Goal: Task Accomplishment & Management: Use online tool/utility

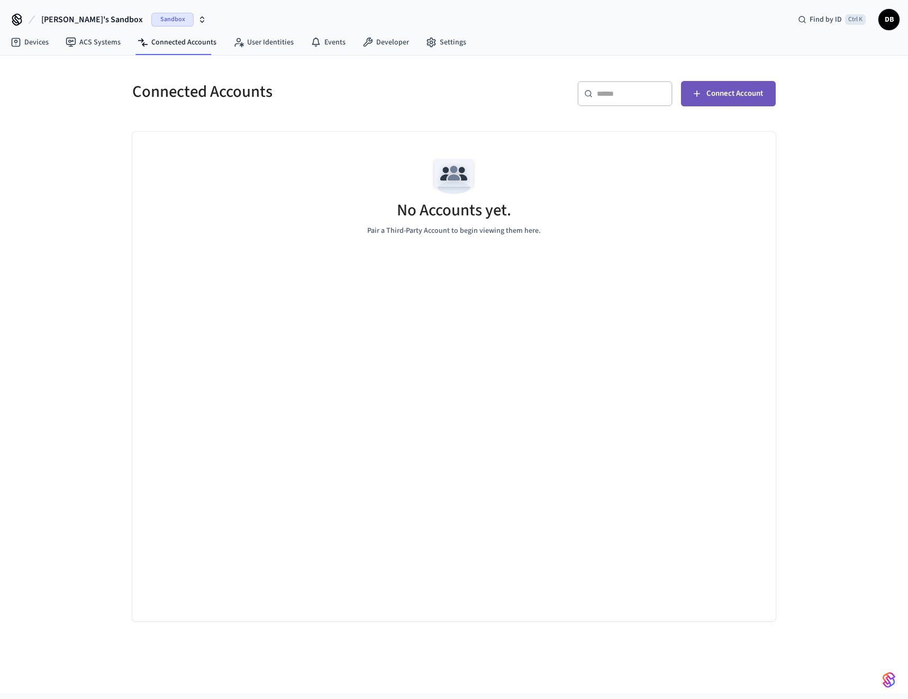
click at [742, 92] on span "Connect Account" at bounding box center [734, 94] width 57 height 14
click at [744, 89] on span "Connect Account" at bounding box center [734, 94] width 57 height 14
click at [151, 16] on span "Sandbox" at bounding box center [172, 20] width 42 height 14
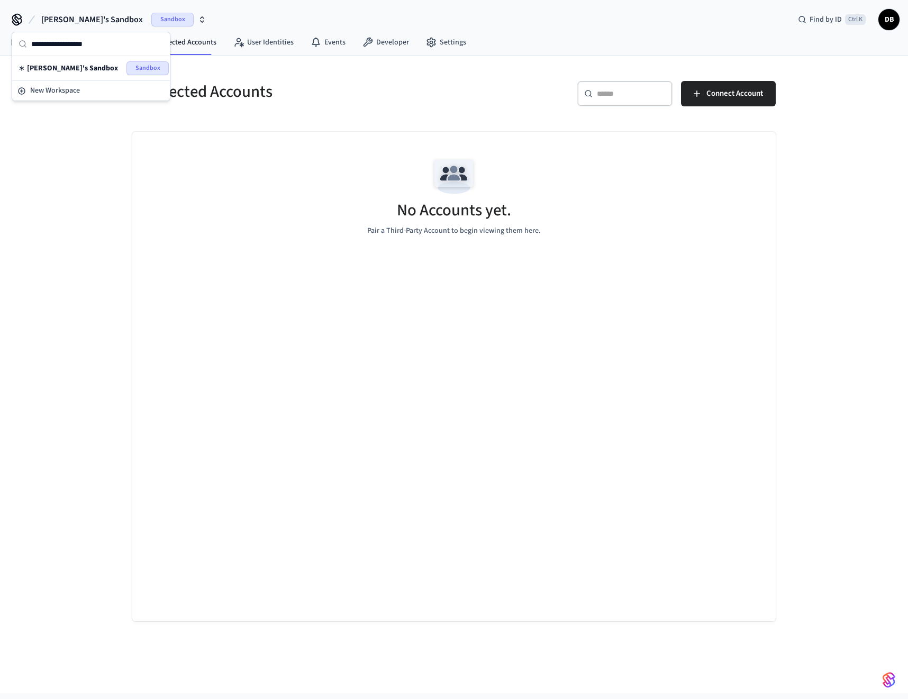
click at [198, 23] on icon "button" at bounding box center [202, 19] width 8 height 8
click at [198, 15] on icon "button" at bounding box center [202, 19] width 8 height 8
click at [50, 88] on span "New Workspace" at bounding box center [55, 90] width 50 height 11
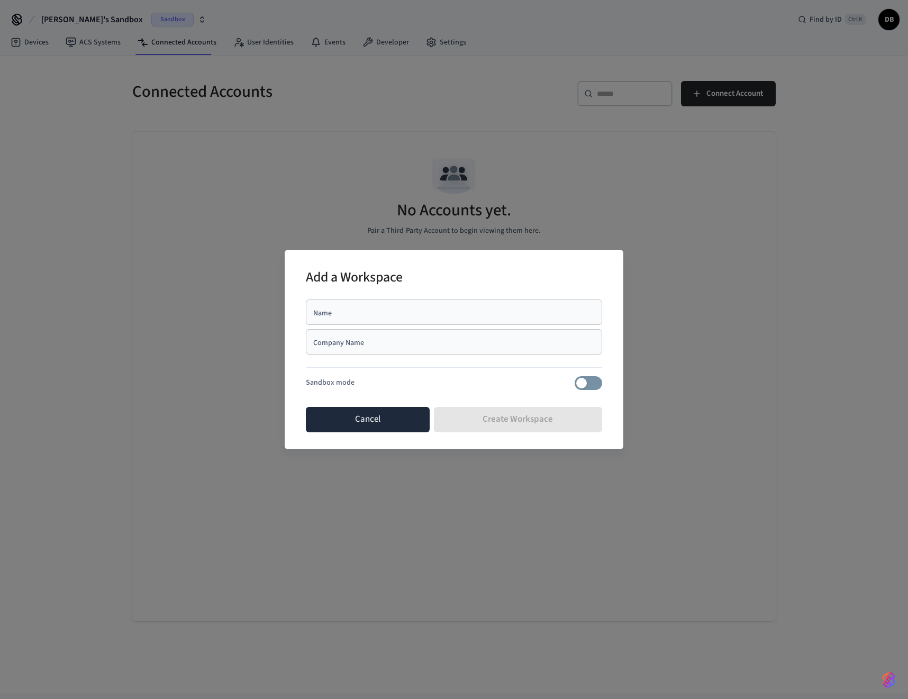
click at [364, 424] on button "Cancel" at bounding box center [368, 419] width 124 height 25
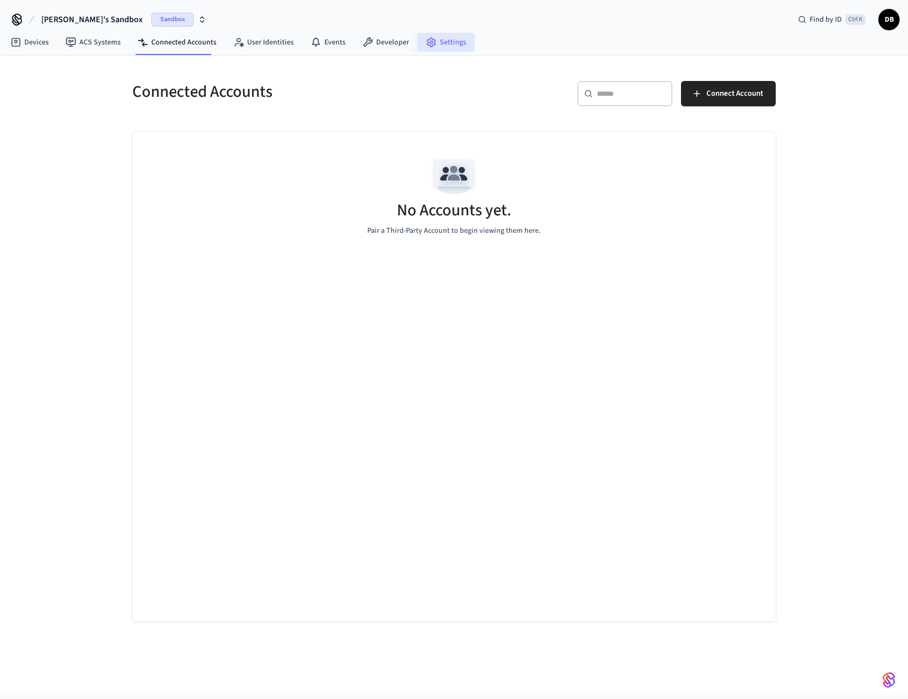
click at [454, 43] on link "Settings" at bounding box center [445, 42] width 57 height 19
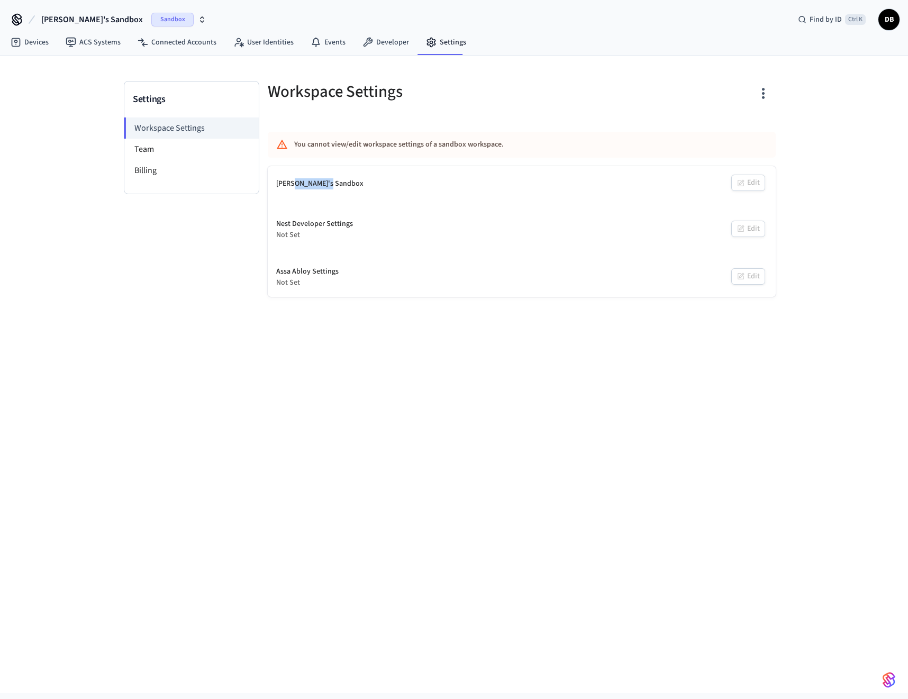
drag, startPoint x: 295, startPoint y: 180, endPoint x: 347, endPoint y: 176, distance: 51.5
click at [347, 176] on div "[PERSON_NAME]'s Sandbox Edit" at bounding box center [522, 183] width 508 height 35
click at [368, 144] on div "You cannot view/edit workspace settings of a sandbox workspace." at bounding box center [490, 145] width 393 height 20
click at [91, 243] on div "Settings Workspace Settings Team Billing Workspace Settings You cannot view/edi…" at bounding box center [454, 374] width 908 height 637
click at [198, 22] on icon "button" at bounding box center [202, 19] width 8 height 8
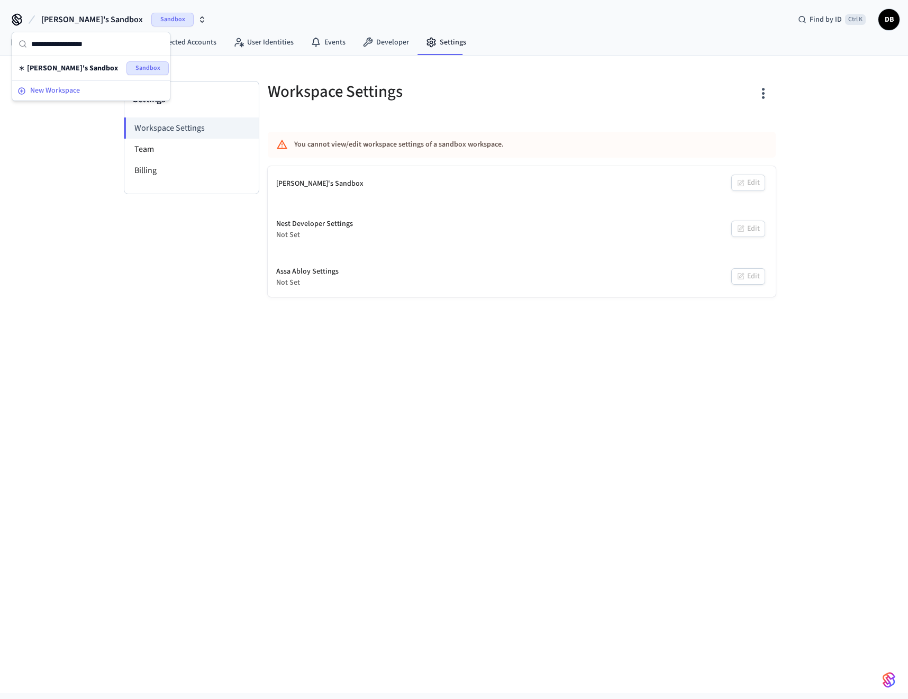
click at [56, 91] on span "New Workspace" at bounding box center [55, 90] width 50 height 11
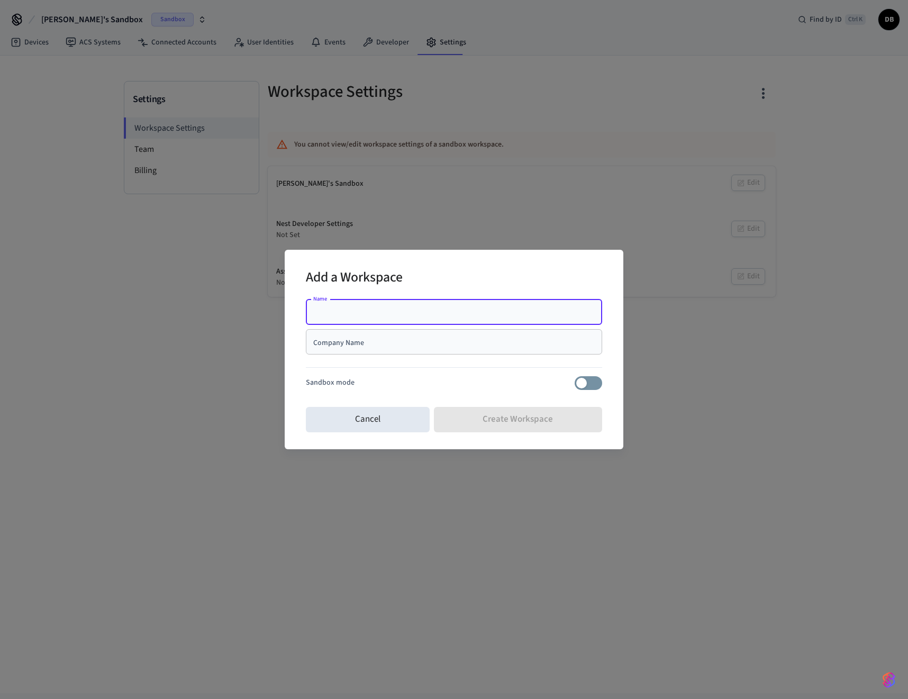
click at [358, 312] on input "Name" at bounding box center [454, 312] width 284 height 11
click at [372, 315] on input "***" at bounding box center [454, 312] width 284 height 11
type input "**********"
click at [369, 347] on body "**********" at bounding box center [454, 346] width 908 height 693
click at [243, 317] on div "**********" at bounding box center [454, 349] width 908 height 699
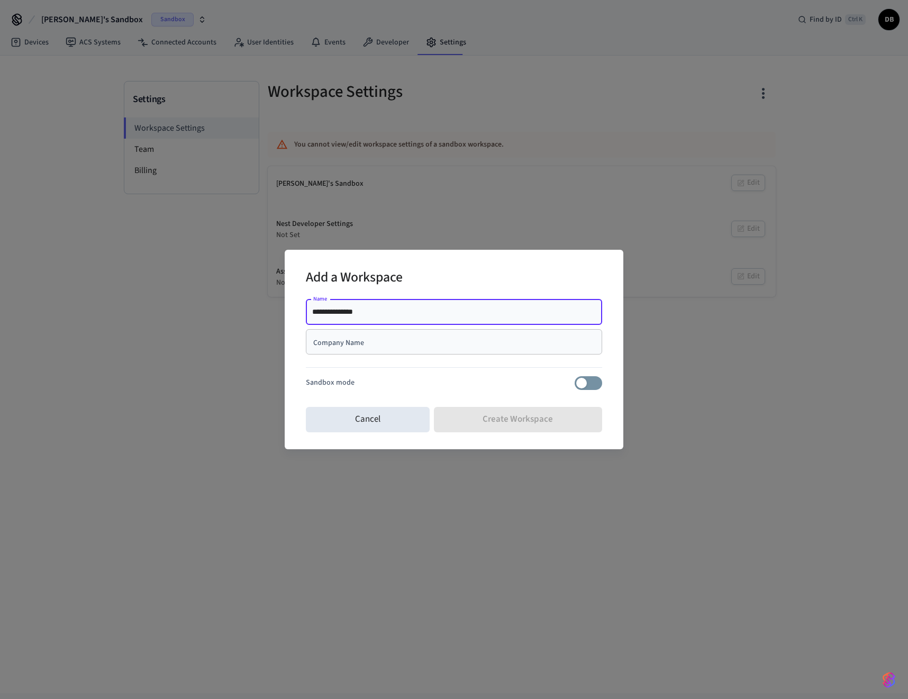
click at [325, 344] on input "Company Name" at bounding box center [454, 341] width 284 height 11
paste input "**********"
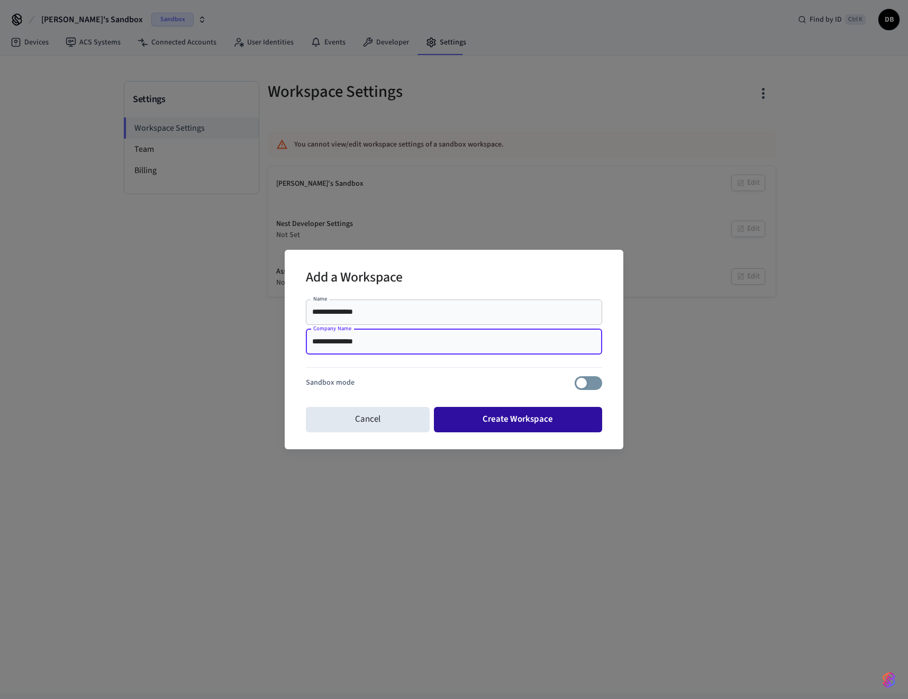
type input "**********"
click at [514, 424] on button "Create Workspace" at bounding box center [518, 419] width 169 height 25
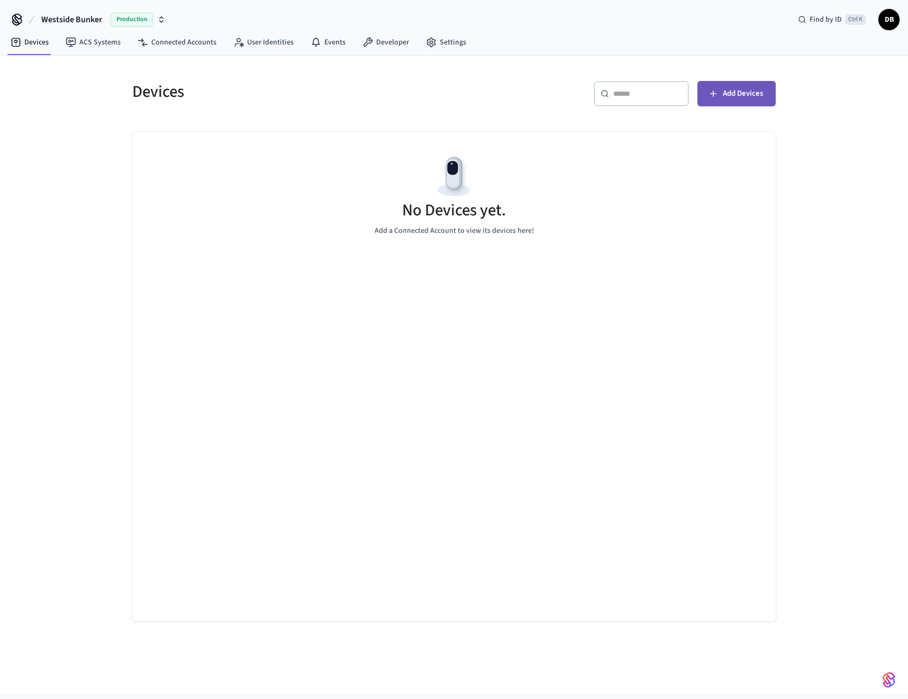
click at [762, 92] on span "Add Devices" at bounding box center [743, 94] width 40 height 14
click at [757, 94] on span "Add Devices" at bounding box center [743, 94] width 40 height 14
click at [744, 93] on span "Add Devices" at bounding box center [743, 94] width 40 height 14
click at [178, 48] on link "Connected Accounts" at bounding box center [177, 42] width 96 height 19
click at [725, 88] on span "Connect Account" at bounding box center [734, 94] width 57 height 14
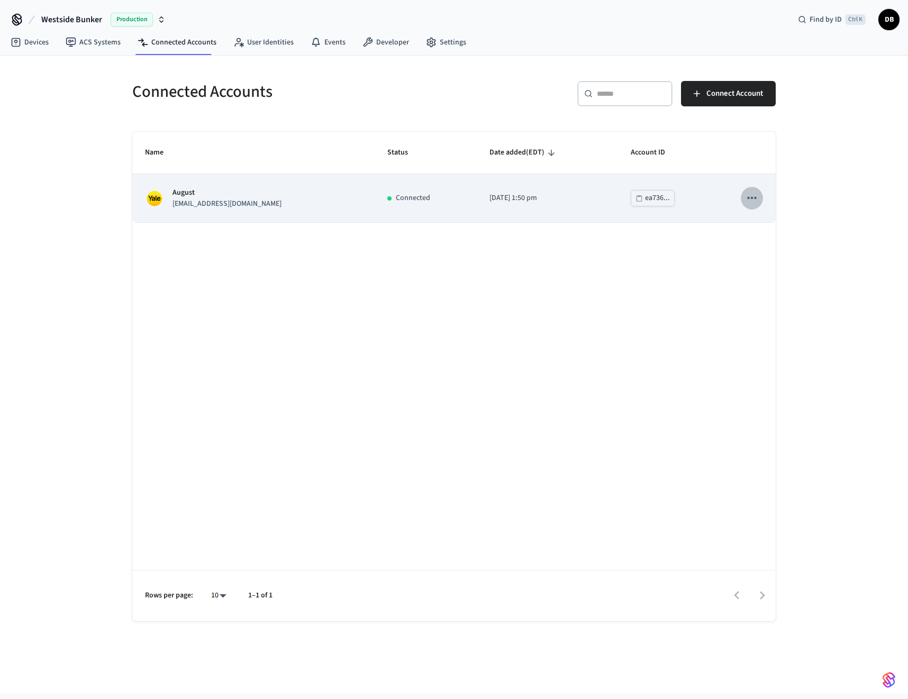
click at [758, 197] on icon "sticky table" at bounding box center [752, 198] width 14 height 14
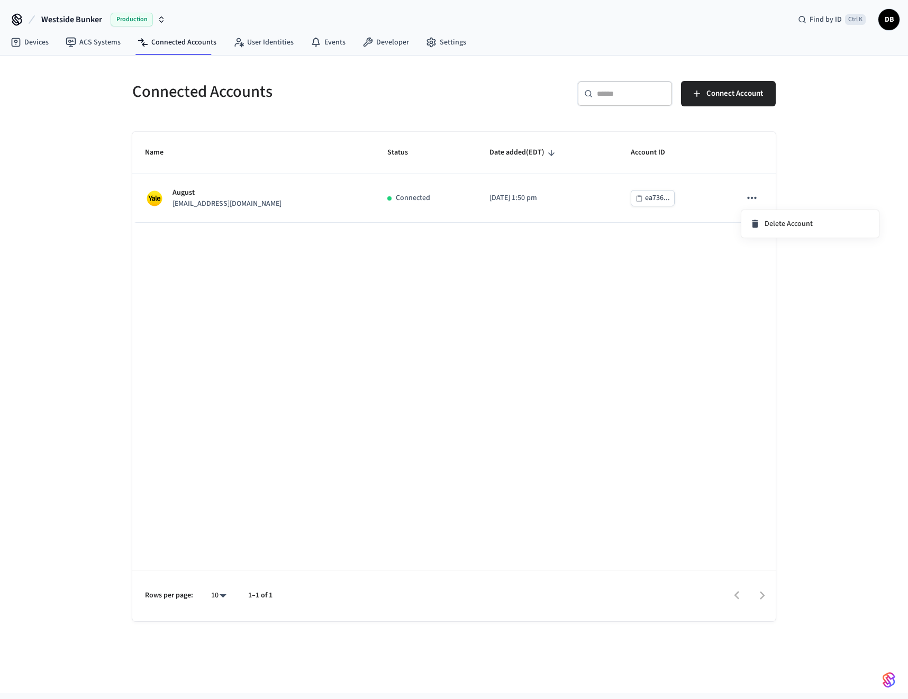
click at [479, 257] on div at bounding box center [454, 349] width 908 height 699
click at [15, 42] on icon at bounding box center [16, 42] width 11 height 11
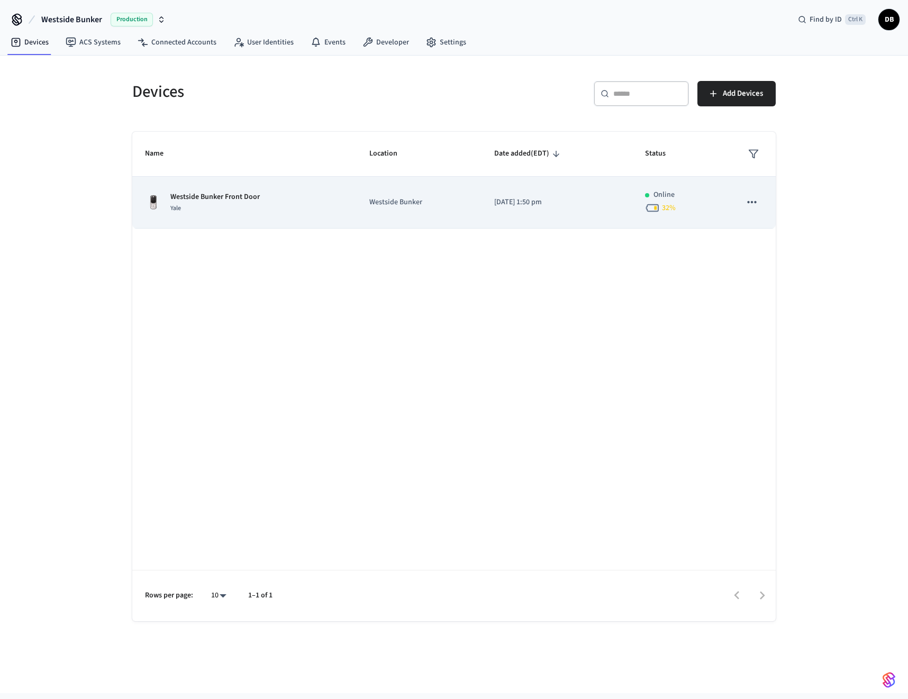
click at [754, 203] on icon "sticky table" at bounding box center [752, 202] width 14 height 14
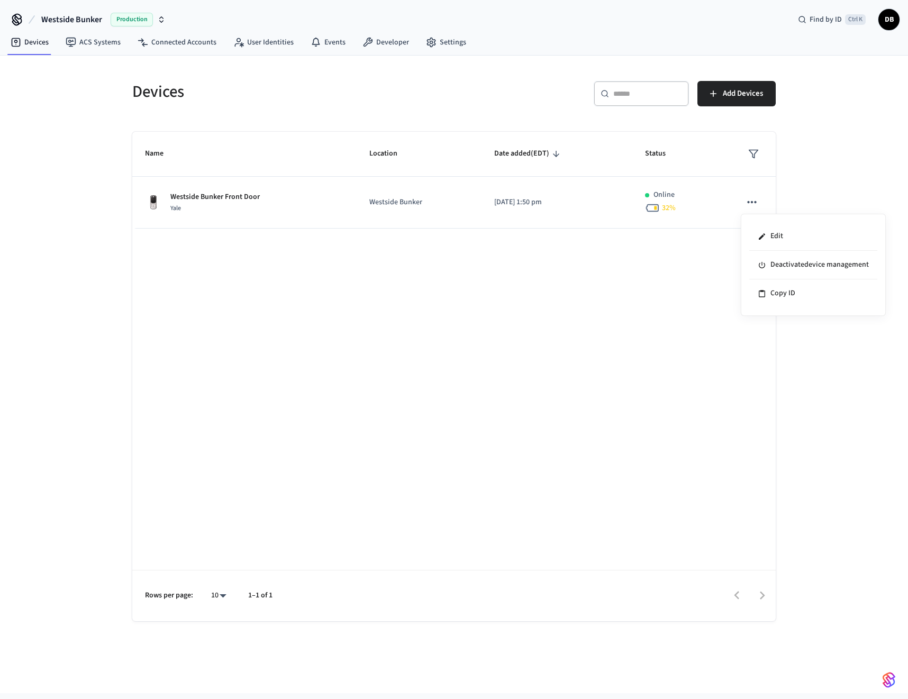
click at [831, 176] on div at bounding box center [454, 349] width 908 height 699
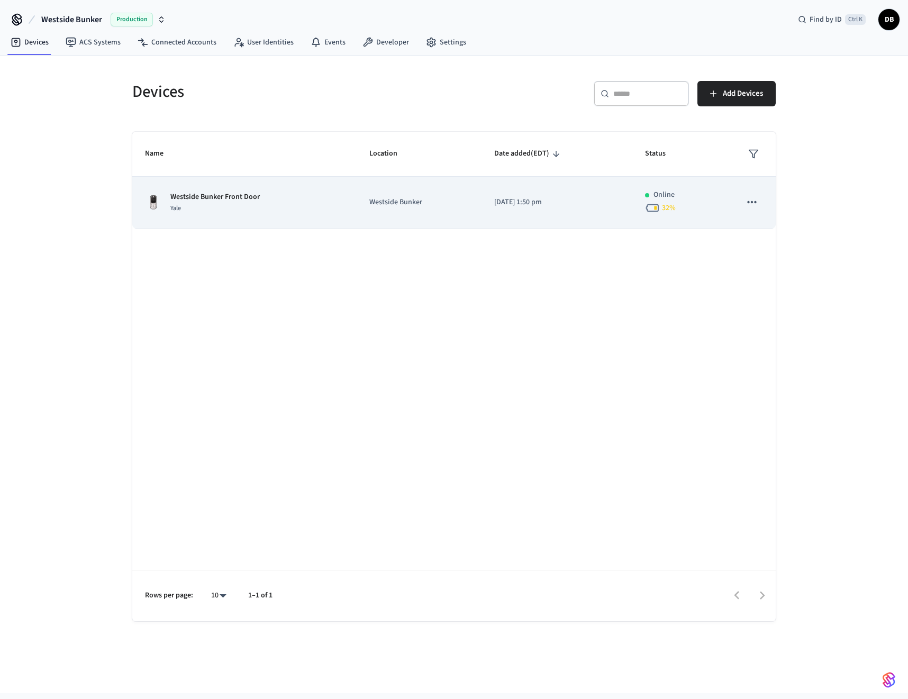
click at [418, 193] on td "Westside Bunker" at bounding box center [419, 203] width 125 height 52
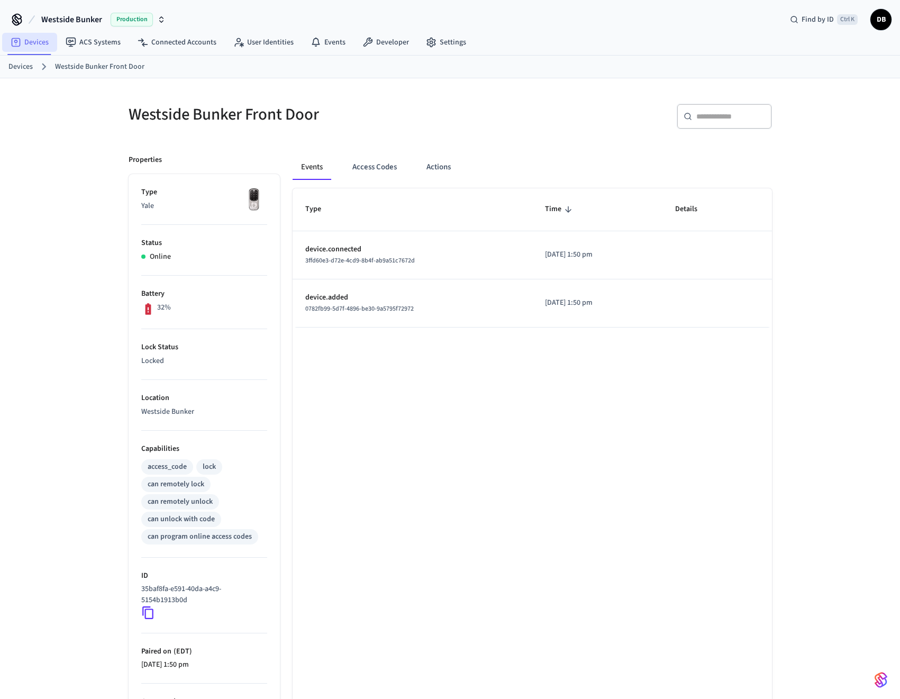
click at [30, 40] on link "Devices" at bounding box center [29, 42] width 55 height 19
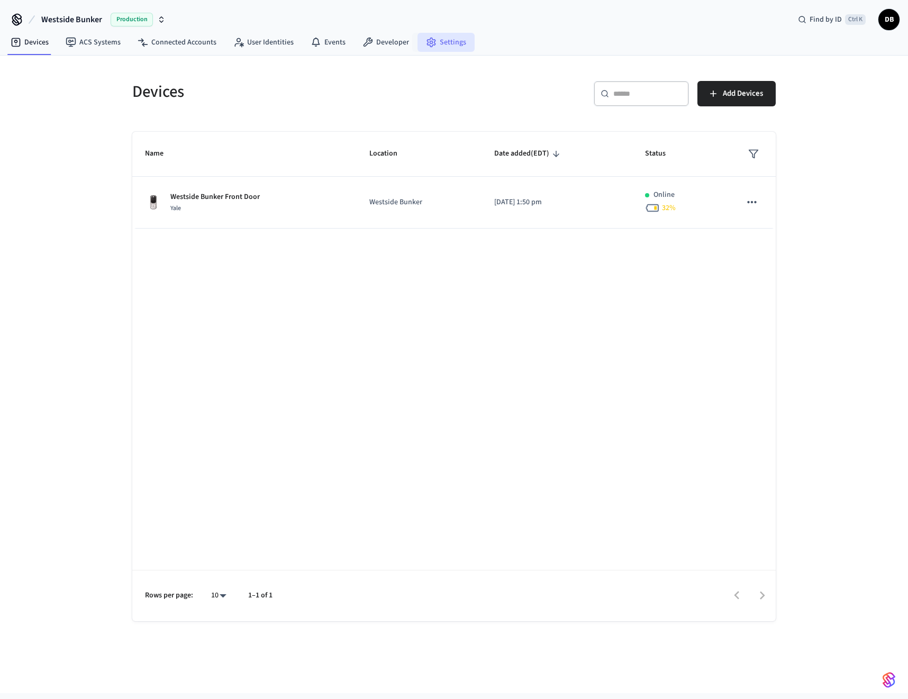
click at [435, 41] on link "Settings" at bounding box center [445, 42] width 57 height 19
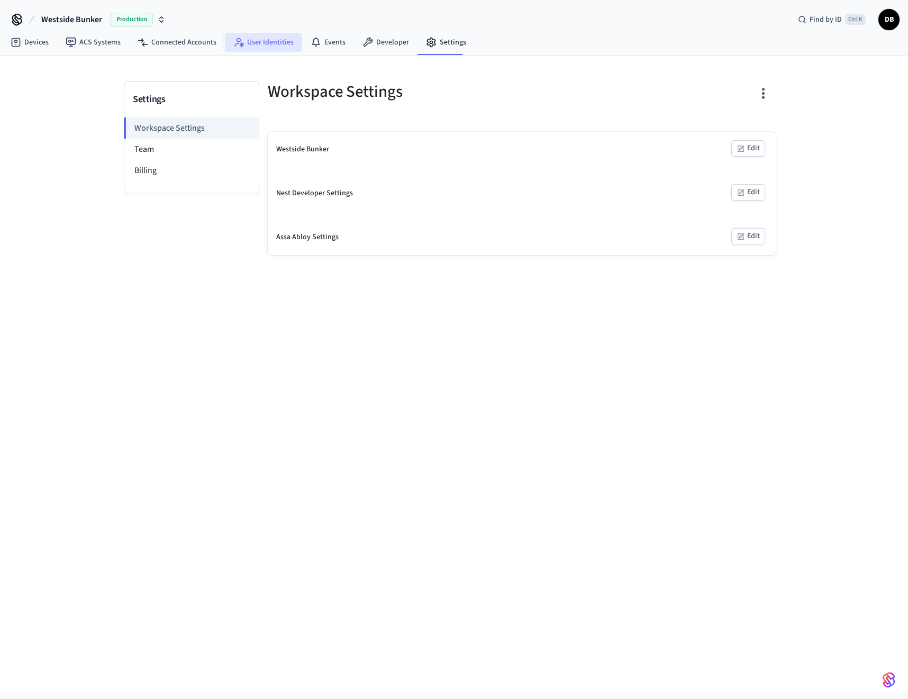
click at [286, 43] on link "User Identities" at bounding box center [263, 42] width 77 height 19
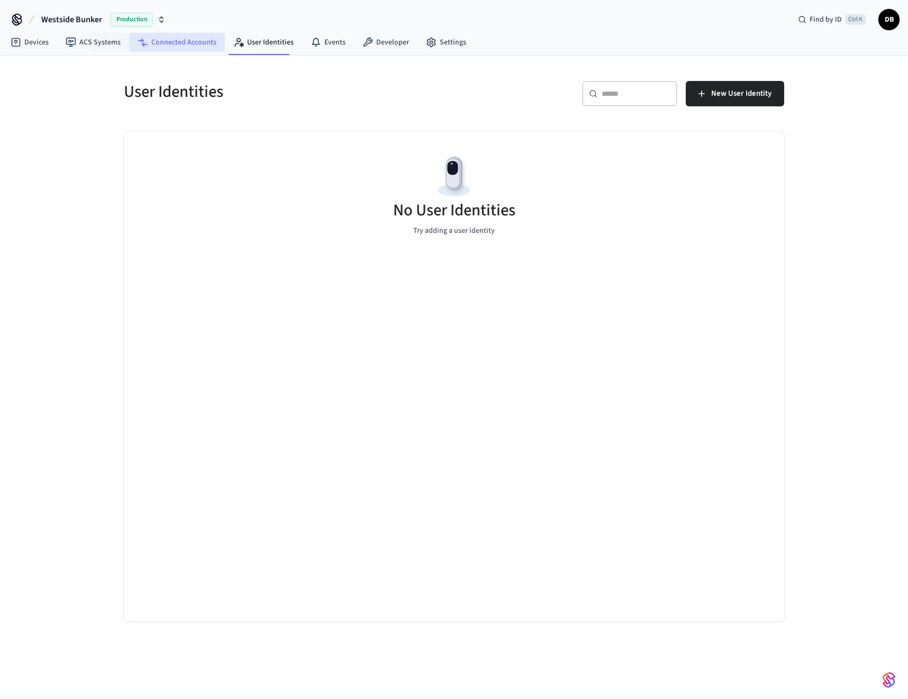
click at [144, 49] on link "Connected Accounts" at bounding box center [177, 42] width 96 height 19
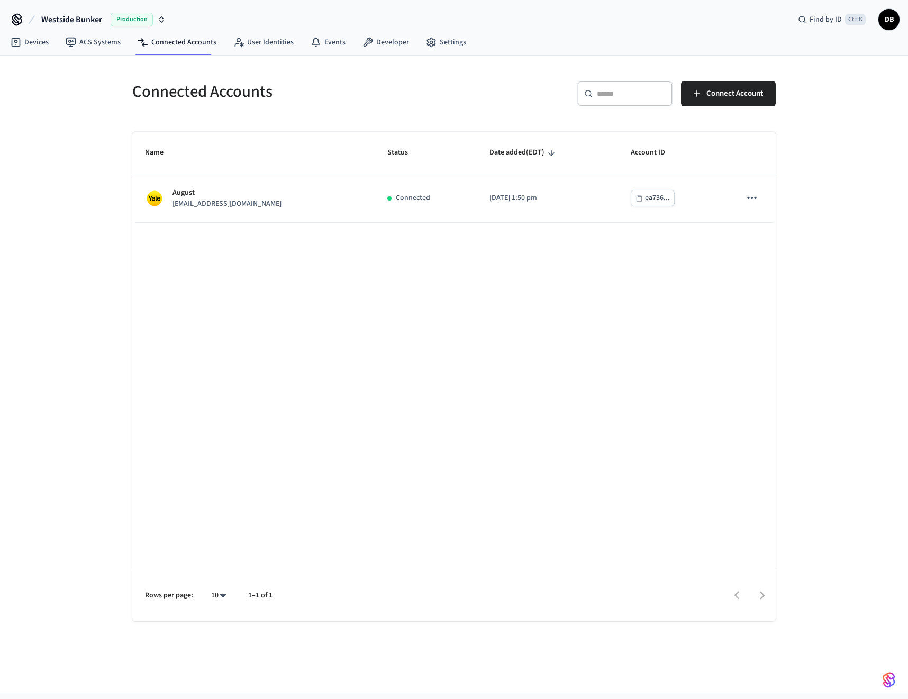
click at [891, 19] on span "DB" at bounding box center [888, 19] width 19 height 19
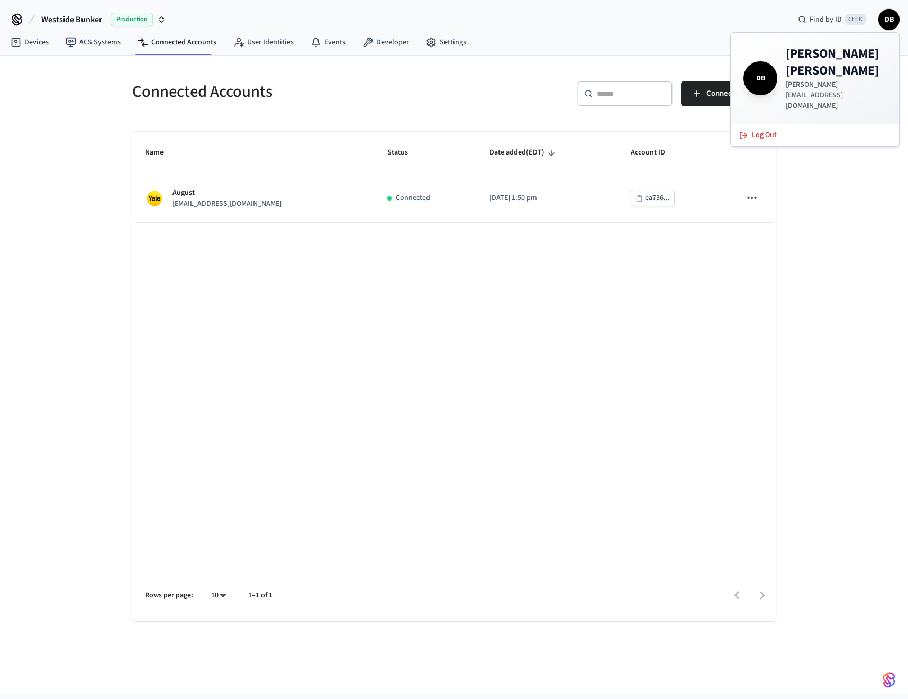
click at [607, 14] on div "Westside Bunker Production Find by ID Ctrl K DB" at bounding box center [454, 15] width 908 height 31
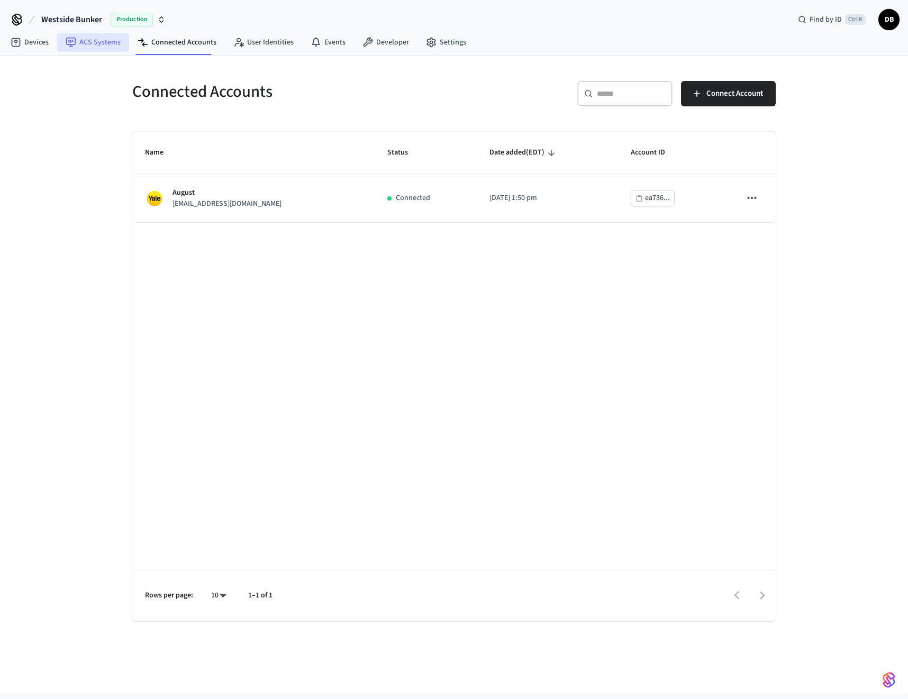
click at [86, 48] on link "ACS Systems" at bounding box center [93, 42] width 72 height 19
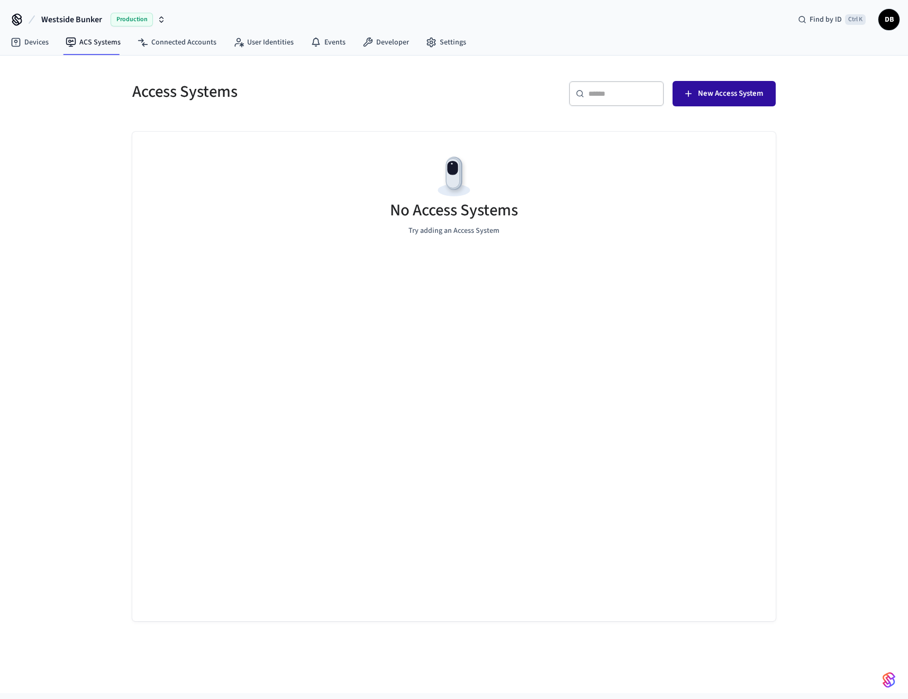
click at [708, 93] on span "New Access System" at bounding box center [730, 94] width 65 height 14
click at [30, 46] on link "Devices" at bounding box center [29, 42] width 55 height 19
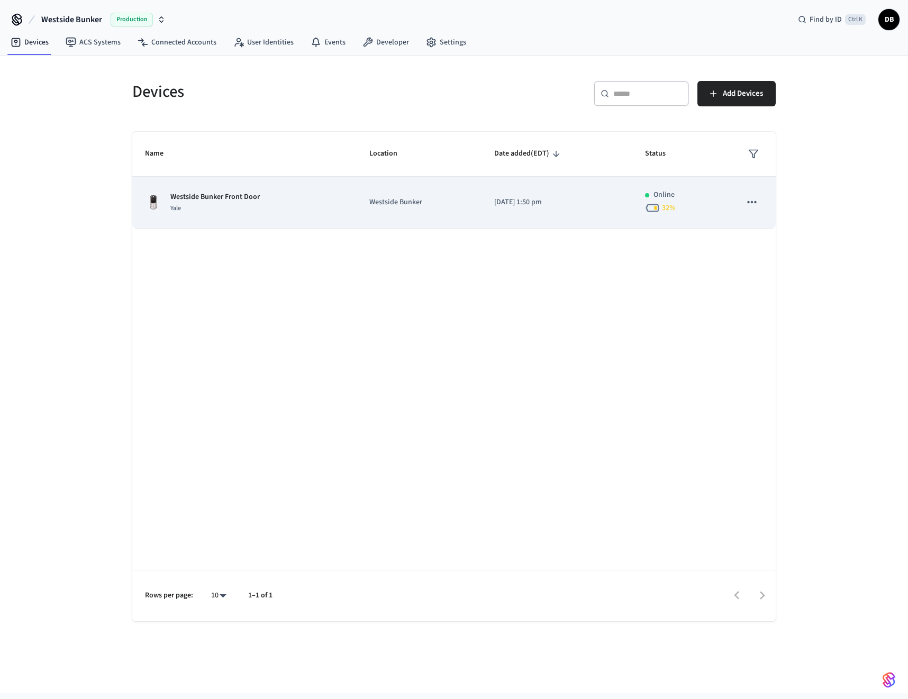
click at [764, 201] on td "sticky table" at bounding box center [752, 203] width 48 height 52
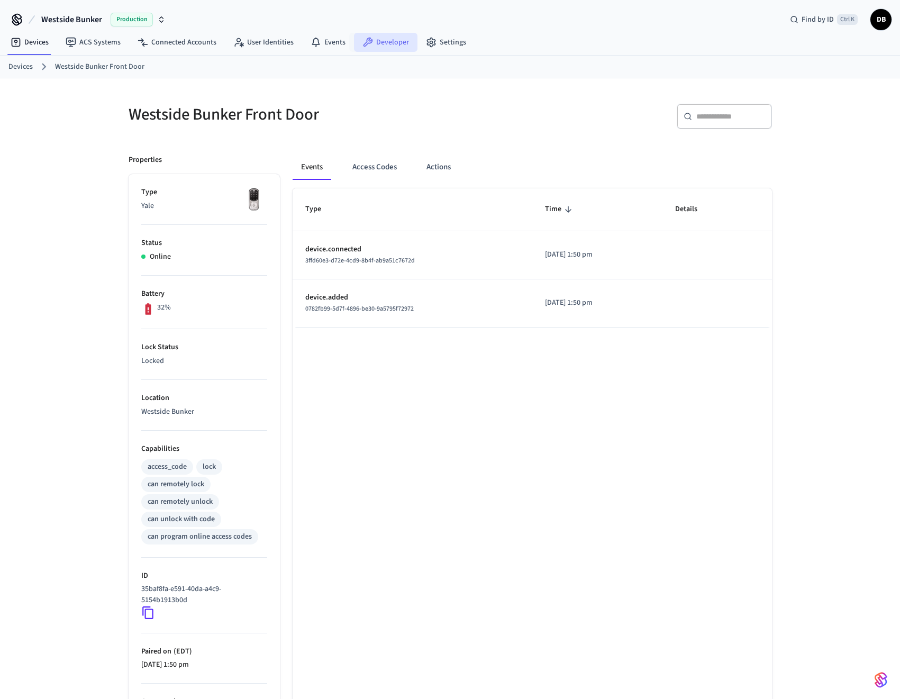
click at [370, 40] on link "Developer" at bounding box center [385, 42] width 63 height 19
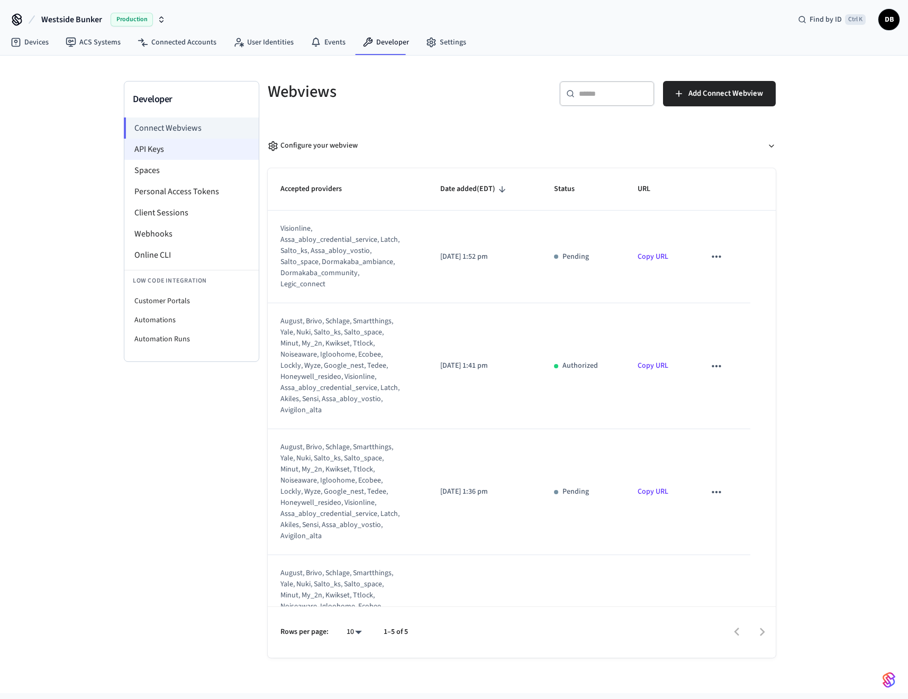
click at [185, 148] on li "API Keys" at bounding box center [191, 149] width 134 height 21
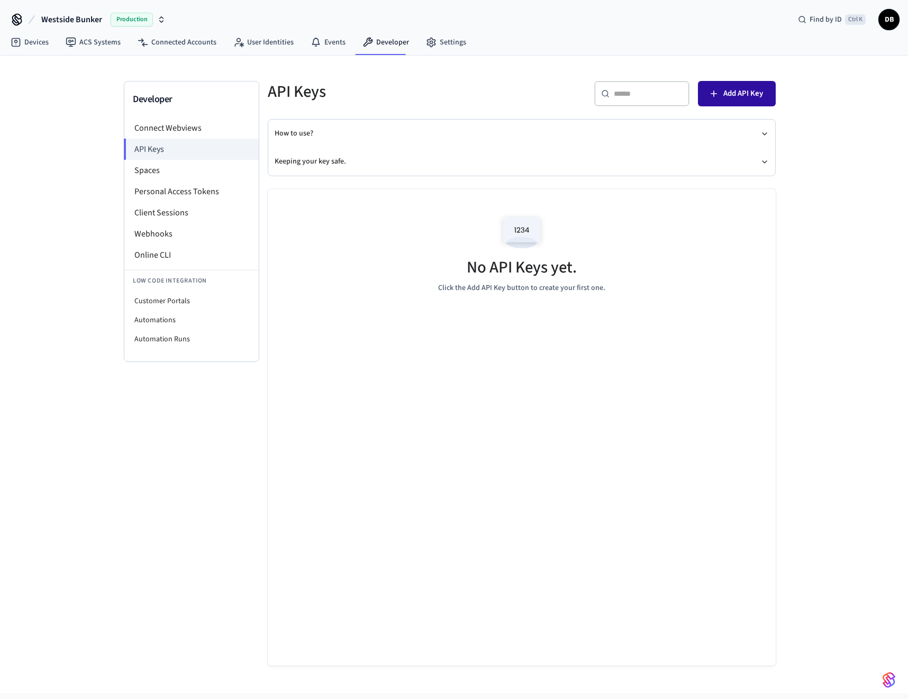
click at [739, 92] on span "Add API Key" at bounding box center [743, 94] width 40 height 14
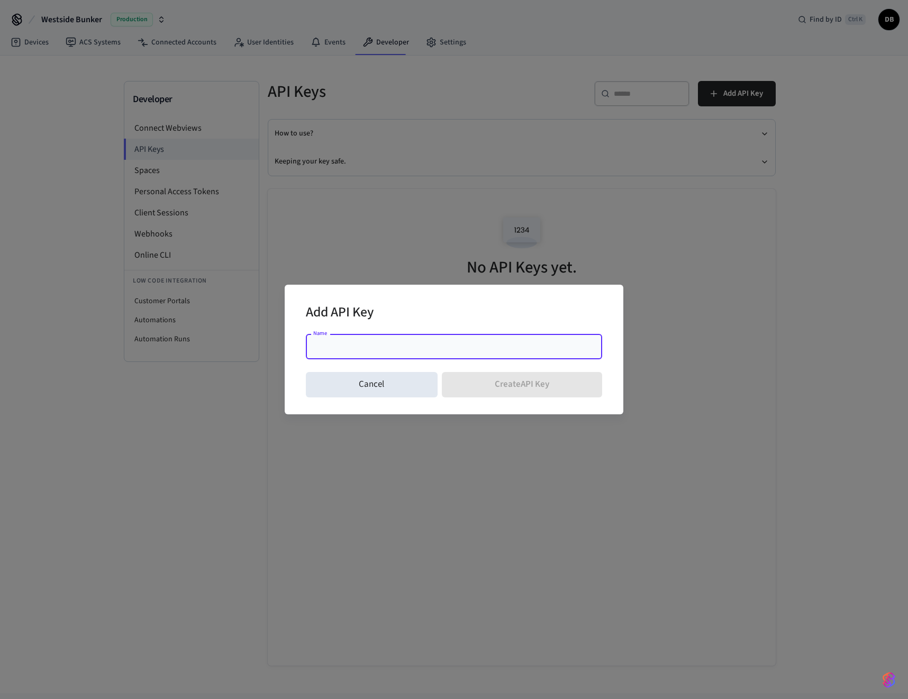
click at [354, 345] on input "Name" at bounding box center [454, 346] width 284 height 11
drag, startPoint x: 371, startPoint y: 348, endPoint x: 287, endPoint y: 348, distance: 84.1
click at [287, 348] on div "**********" at bounding box center [454, 350] width 339 height 130
type input "*******"
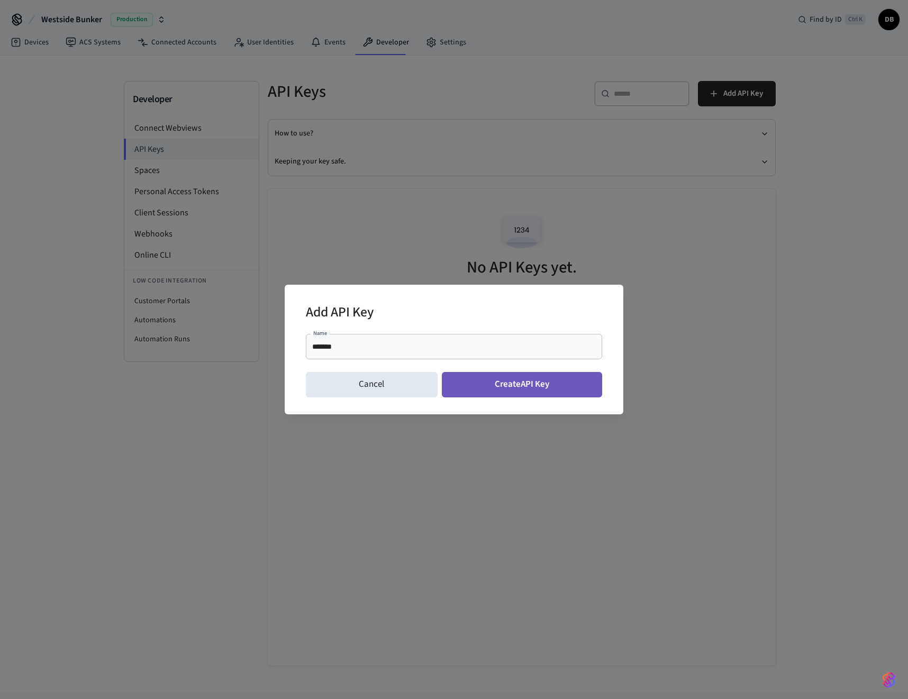
click at [535, 390] on button "Create API Key" at bounding box center [522, 384] width 161 height 25
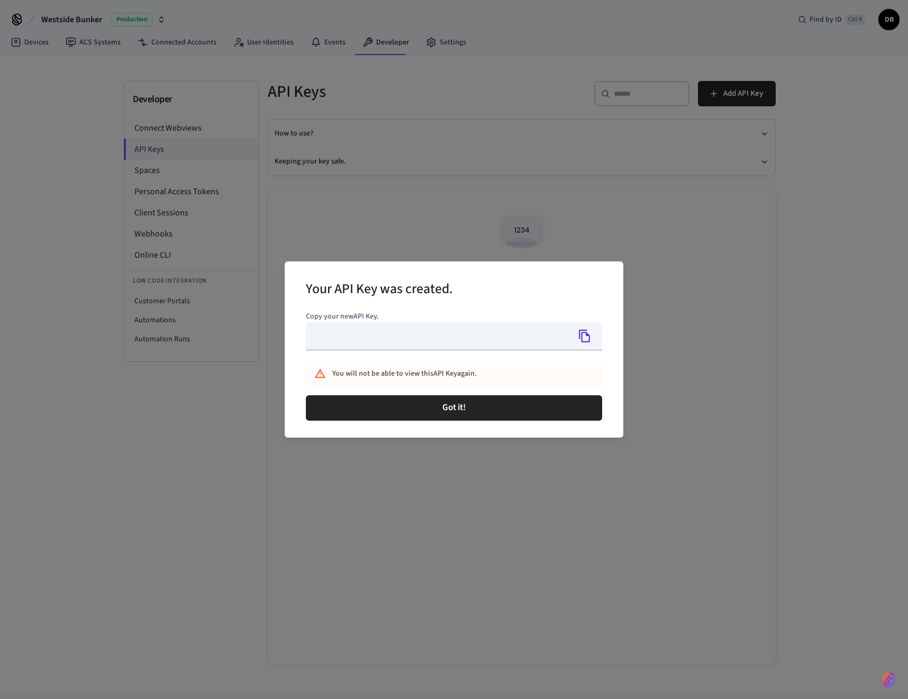
type input "**********"
click at [583, 340] on icon "Copy" at bounding box center [585, 336] width 14 height 14
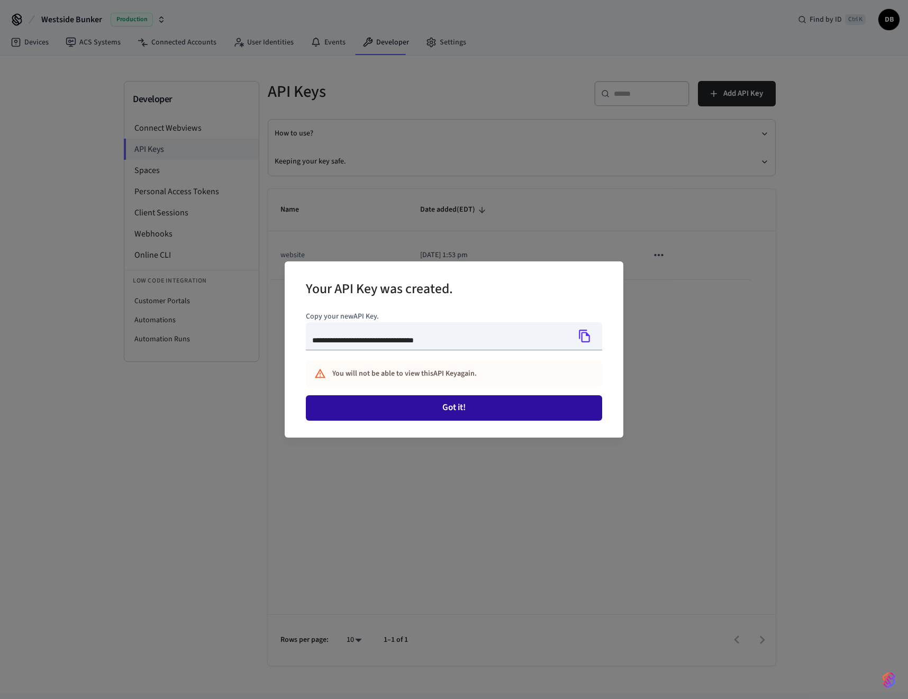
click at [464, 409] on button "Got it!" at bounding box center [454, 407] width 296 height 25
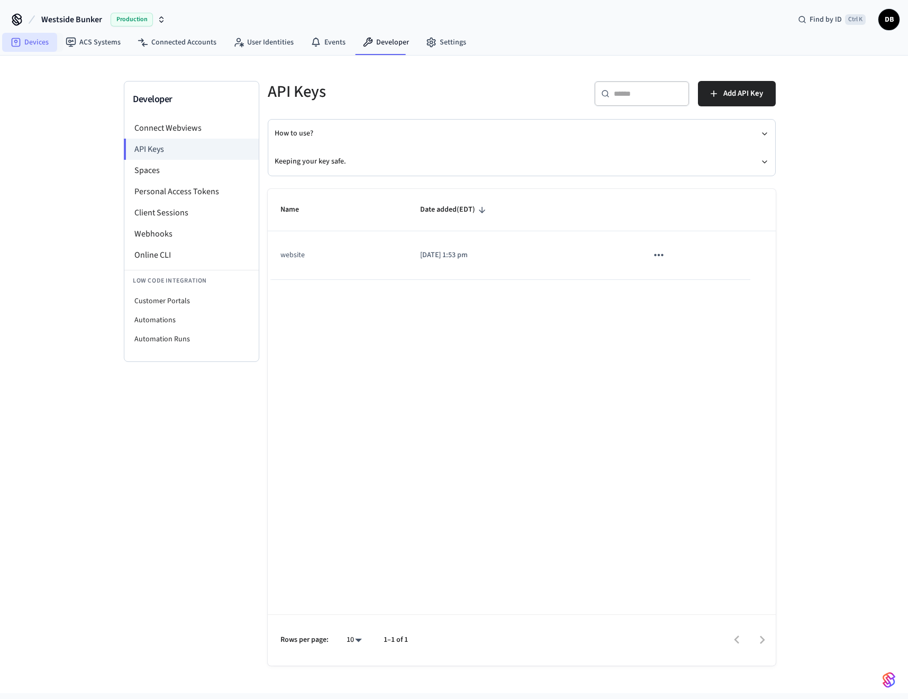
click at [32, 40] on link "Devices" at bounding box center [29, 42] width 55 height 19
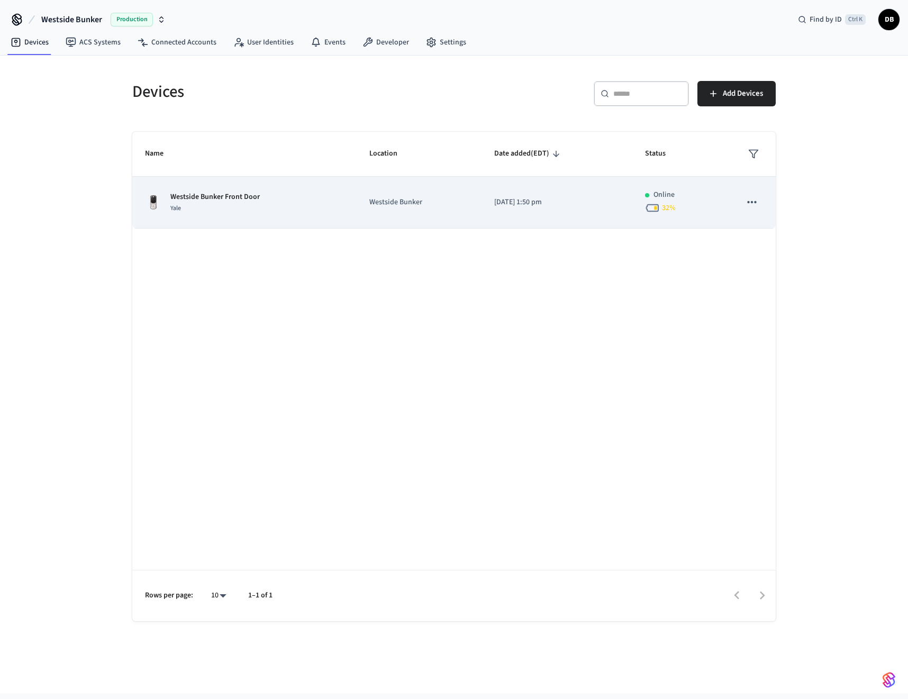
click at [600, 198] on p "[DATE] 1:50 pm" at bounding box center [556, 202] width 125 height 11
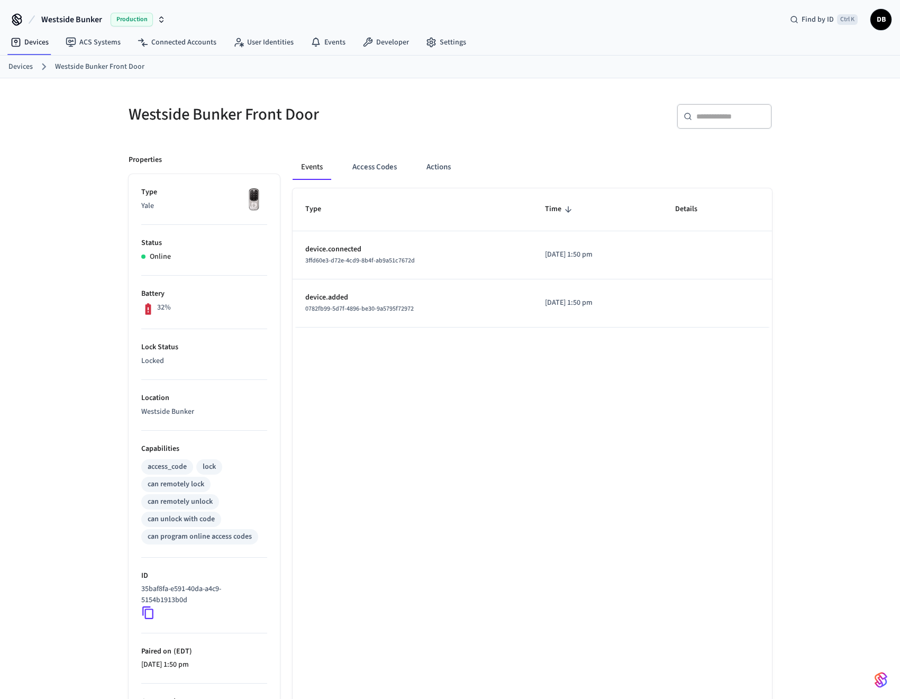
scroll to position [53, 0]
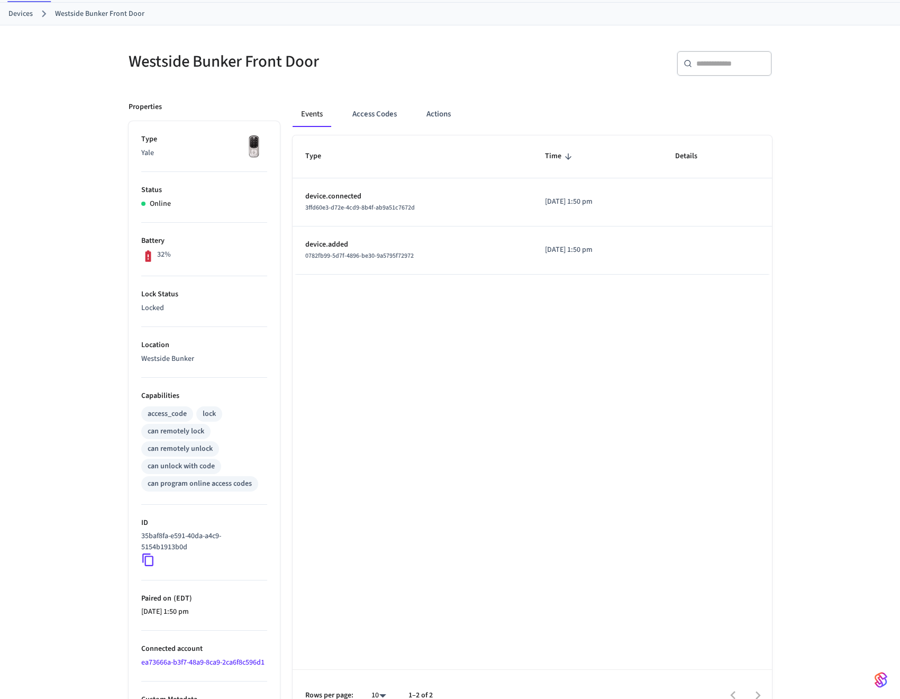
click at [147, 556] on icon at bounding box center [147, 560] width 11 height 13
